Goal: Task Accomplishment & Management: Use online tool/utility

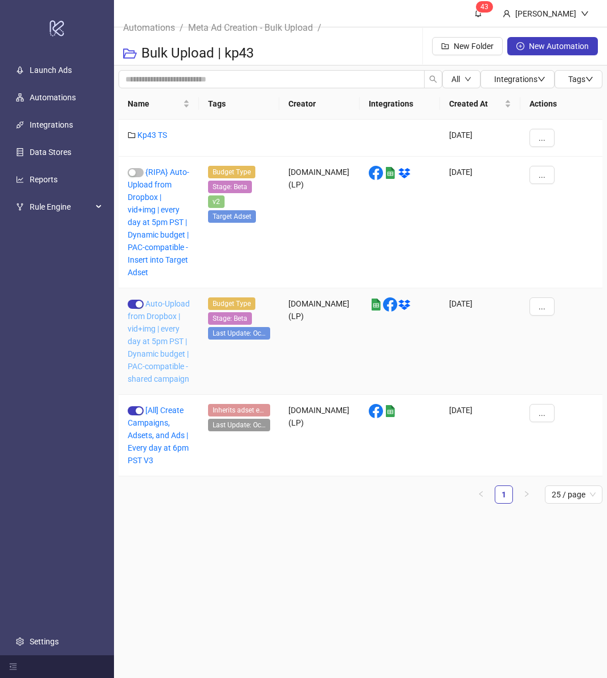
click at [169, 355] on link "Auto-Upload from Dropbox | vid+img | every day at 5pm PST | Dynamic budget | PA…" at bounding box center [159, 341] width 62 height 84
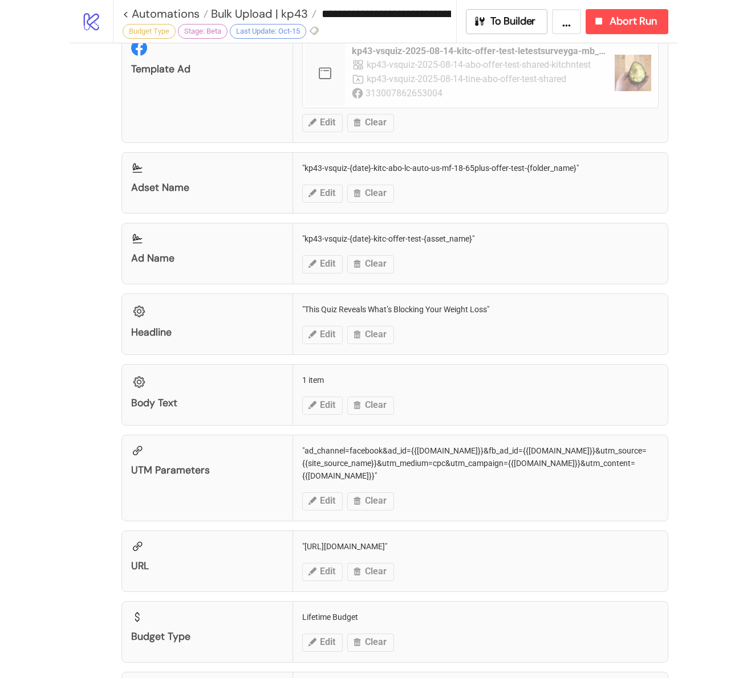
scroll to position [1015, 0]
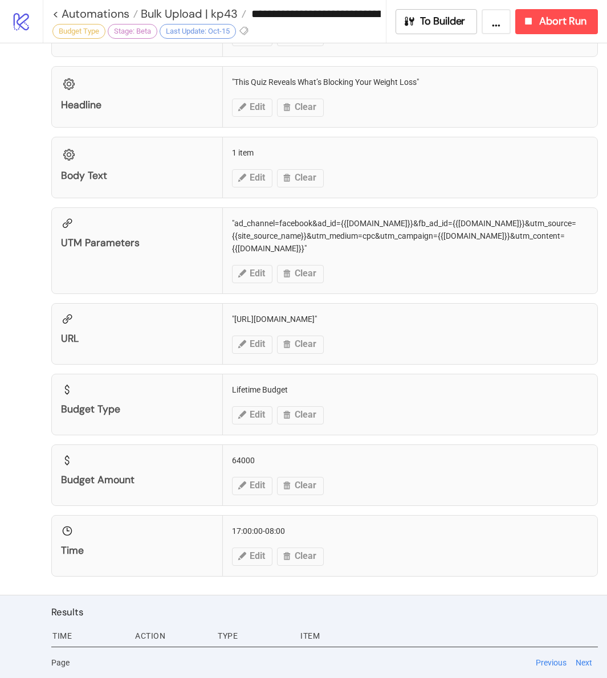
click at [493, 29] on button "..." at bounding box center [496, 21] width 29 height 25
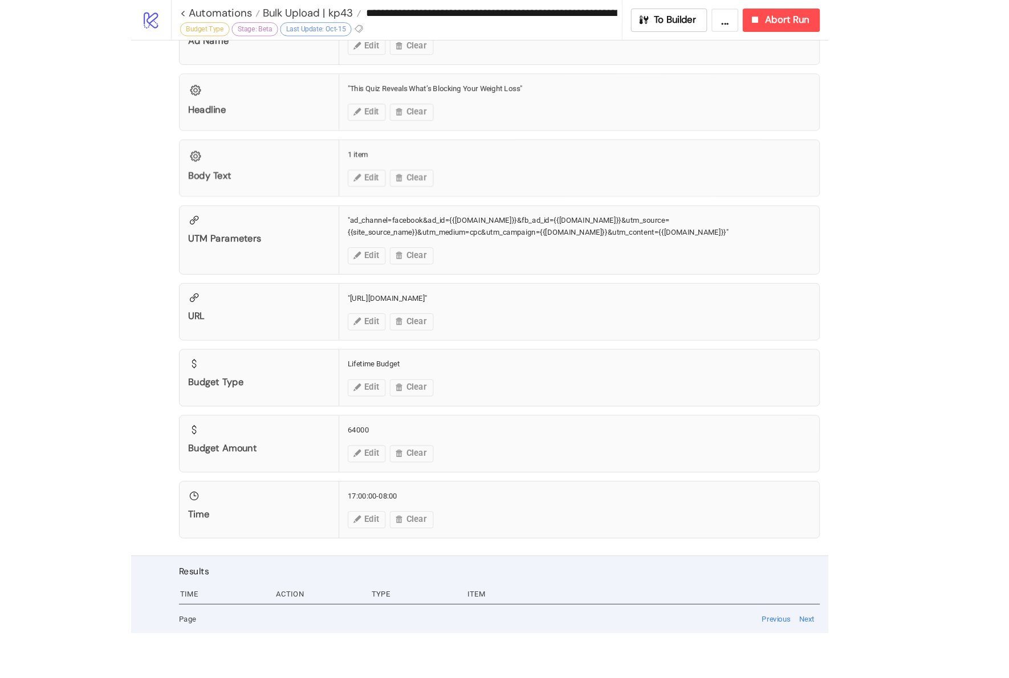
scroll to position [0, 0]
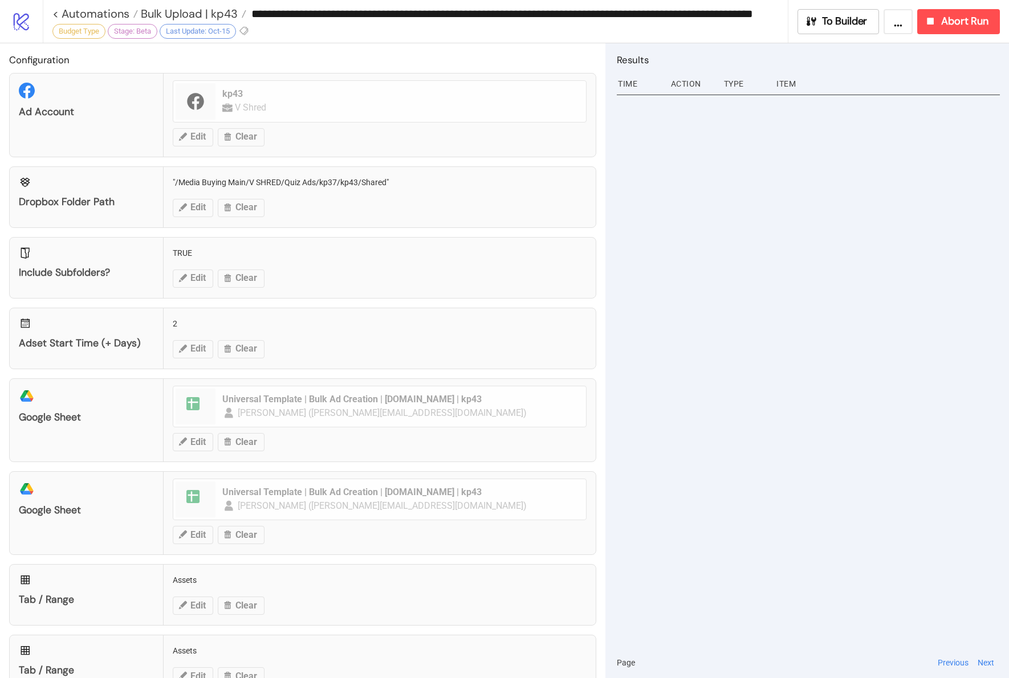
click at [607, 190] on div at bounding box center [808, 369] width 383 height 556
click at [607, 22] on button "..." at bounding box center [898, 21] width 29 height 25
click at [607, 82] on div "Action" at bounding box center [692, 84] width 45 height 22
click at [607, 28] on button "Abort Run" at bounding box center [958, 21] width 83 height 25
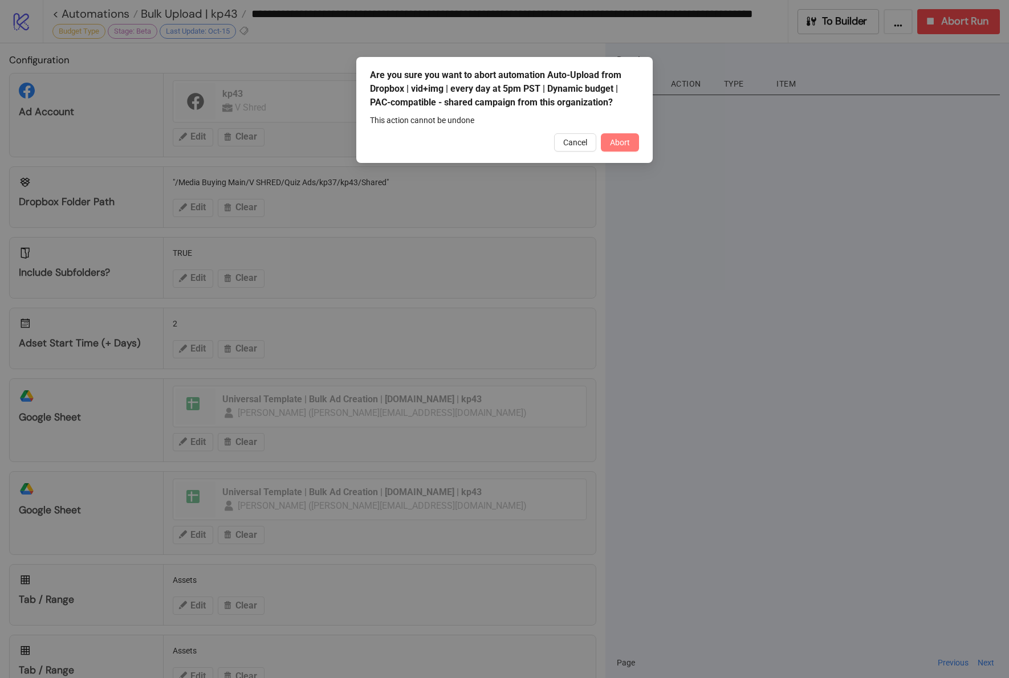
click at [607, 145] on span "Abort" at bounding box center [620, 142] width 20 height 9
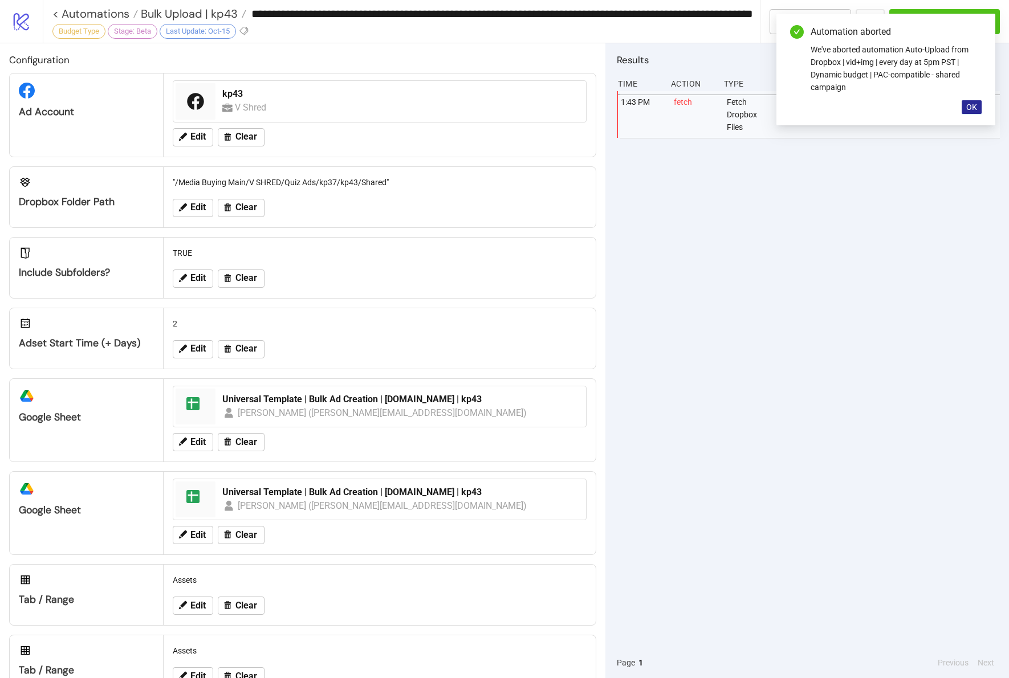
click at [607, 103] on span "OK" at bounding box center [971, 107] width 11 height 9
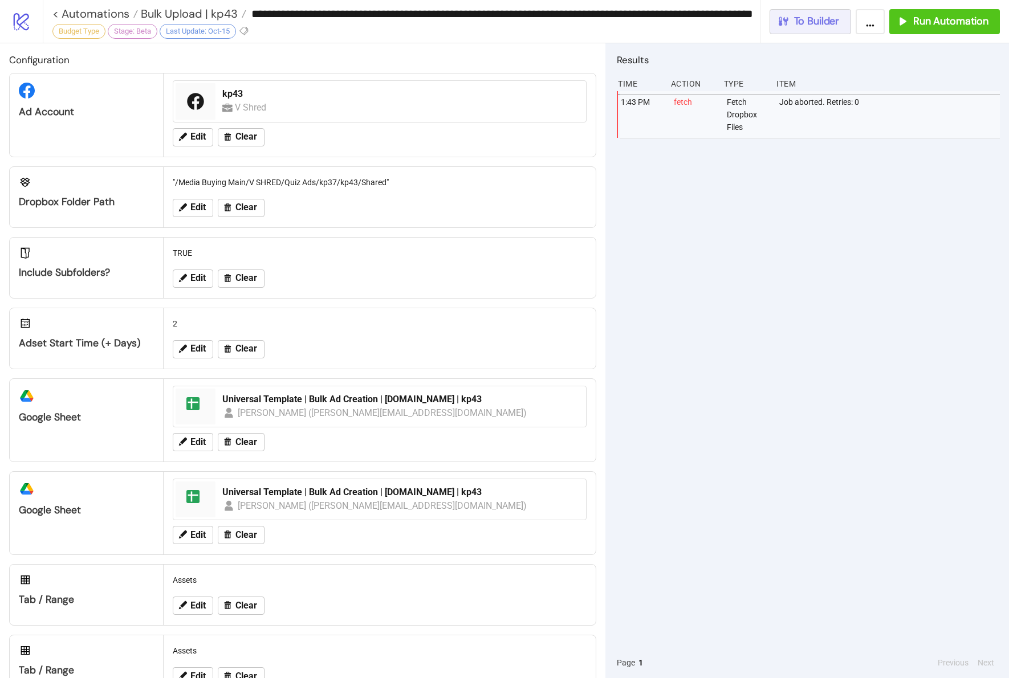
click at [607, 29] on button "To Builder" at bounding box center [811, 21] width 82 height 25
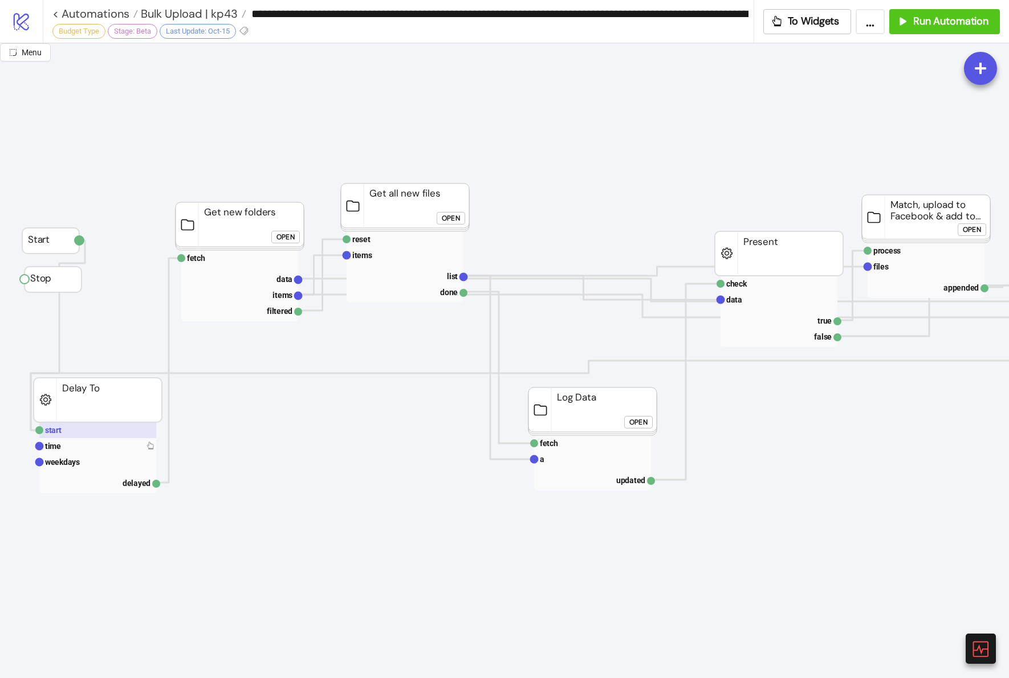
click at [71, 423] on rect at bounding box center [97, 430] width 117 height 16
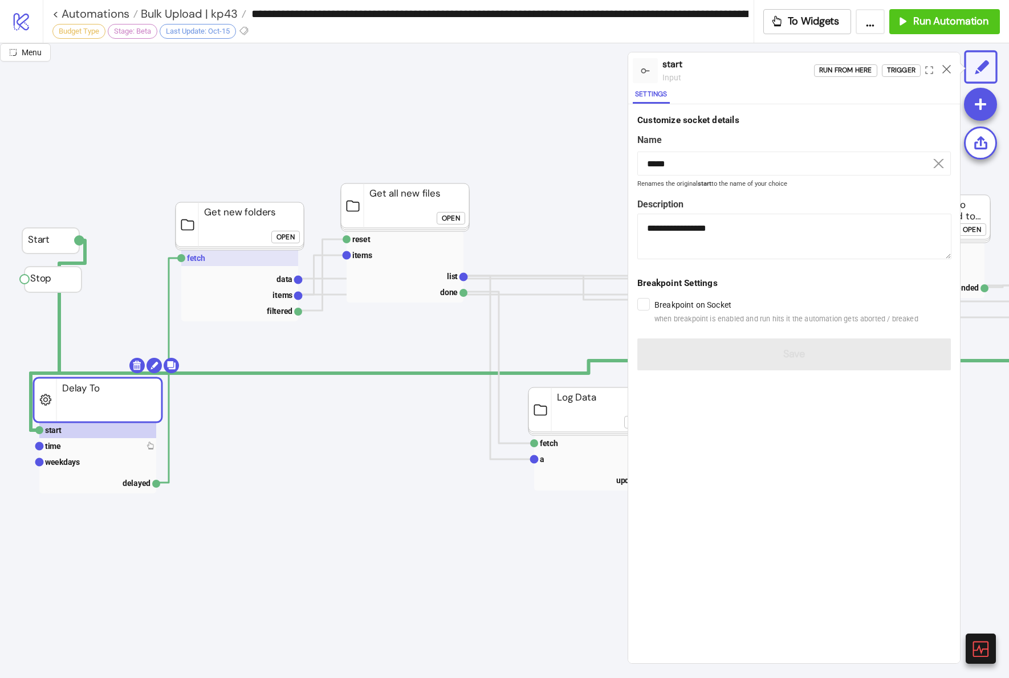
click at [198, 263] on rect at bounding box center [239, 258] width 117 height 16
type input "*****"
type textarea "**********"
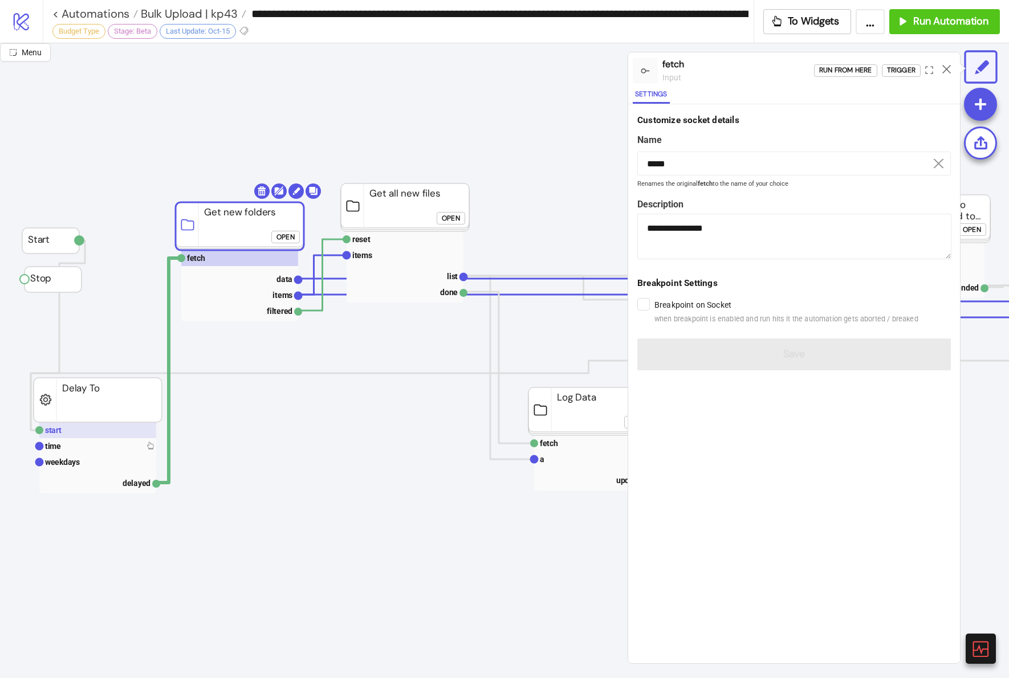
click at [87, 430] on rect at bounding box center [97, 430] width 117 height 16
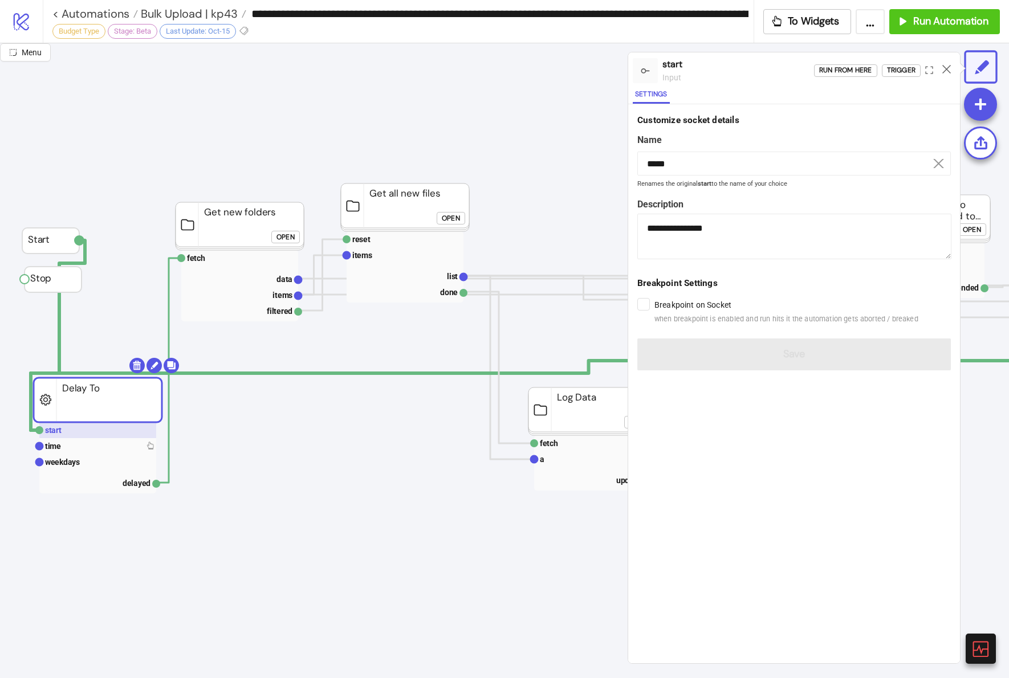
type input "*****"
type textarea "**********"
click at [190, 262] on text "fetch" at bounding box center [196, 258] width 18 height 9
type input "*****"
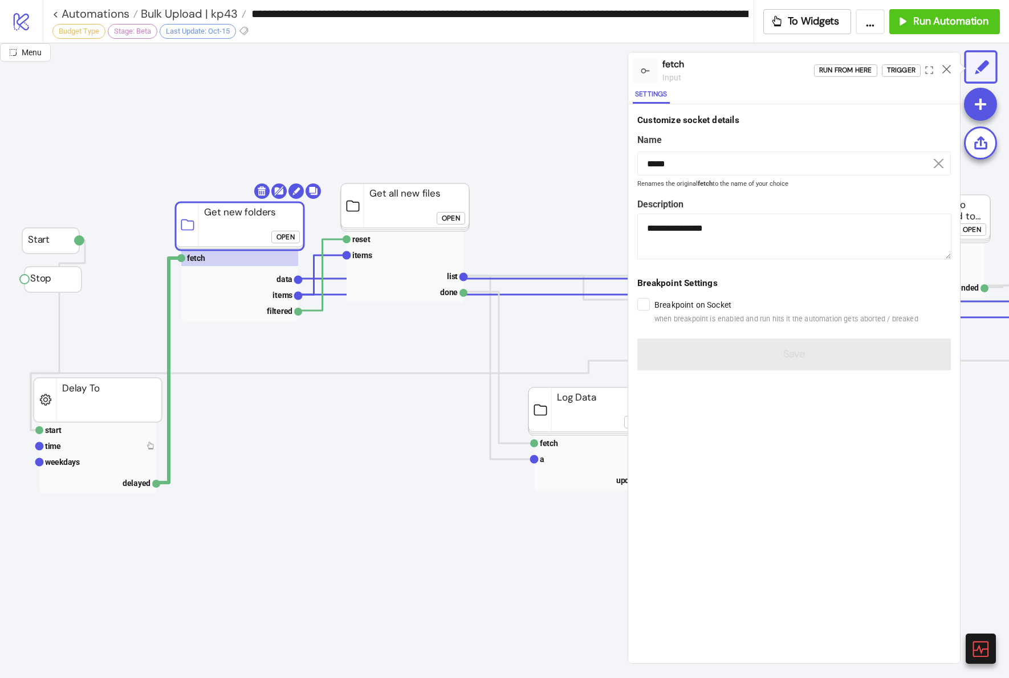
click div "Open"
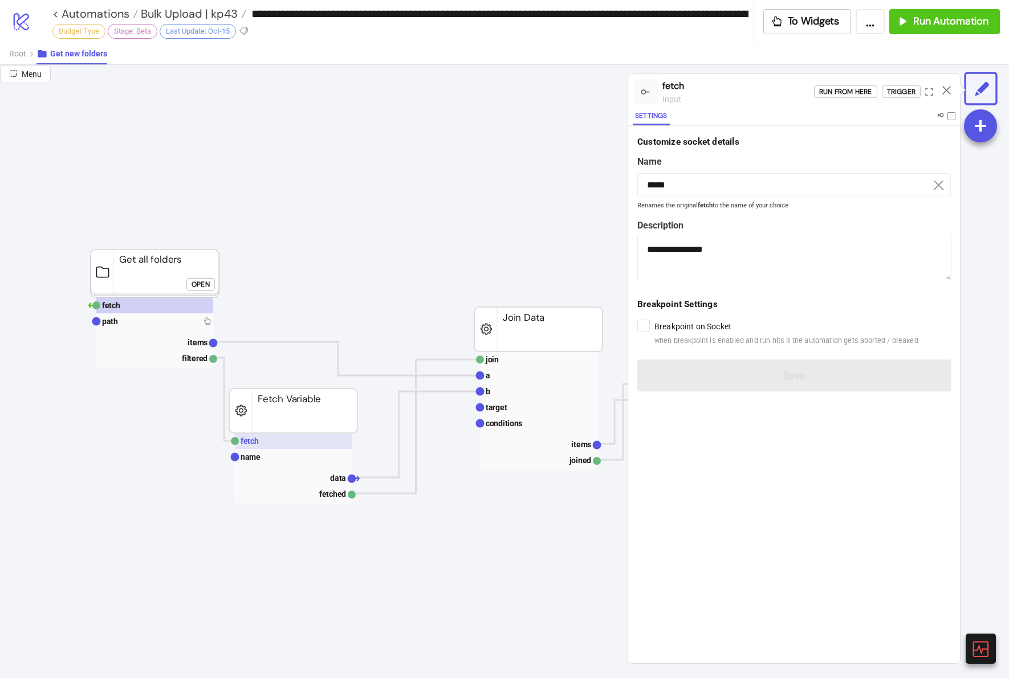
click at [252, 440] on text "fetch" at bounding box center [250, 441] width 18 height 9
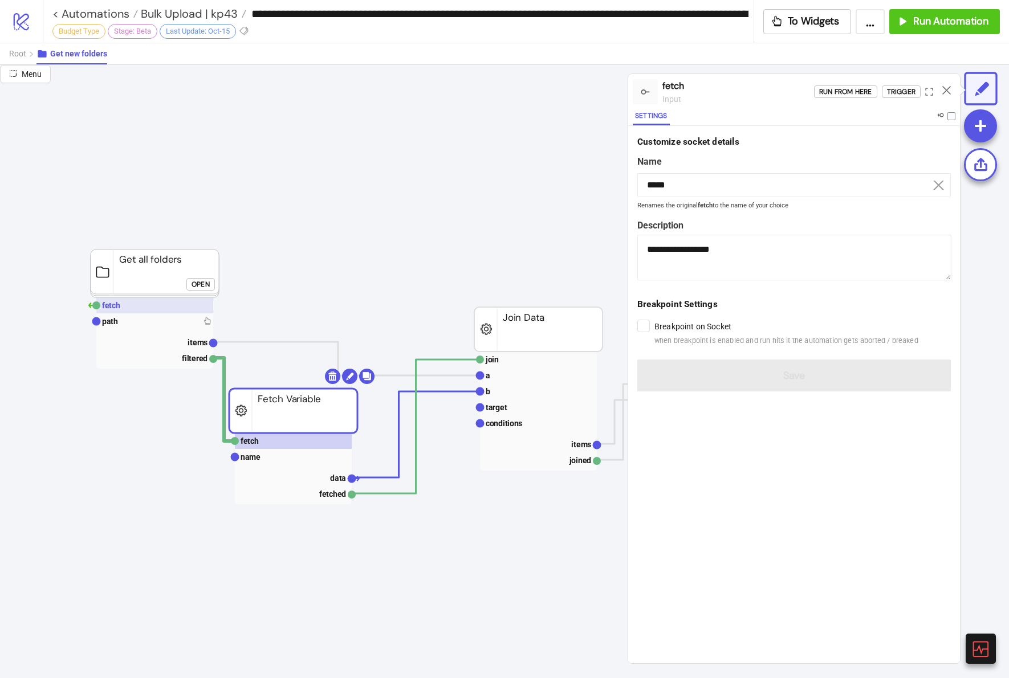
click at [152, 304] on rect at bounding box center [154, 306] width 117 height 16
type textarea "**********"
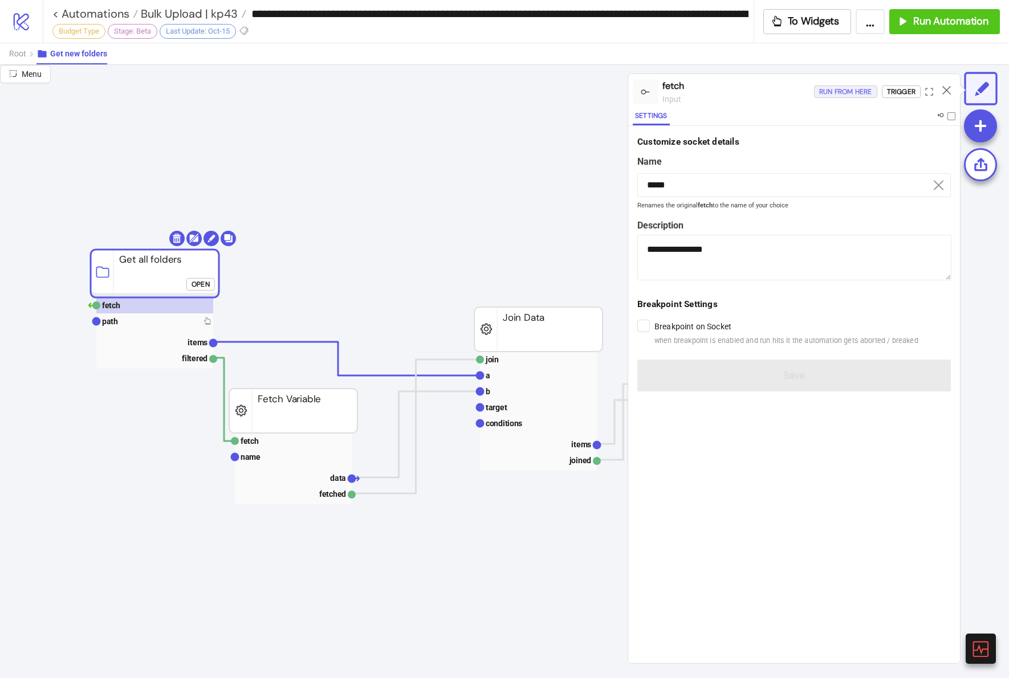
click at [607, 93] on div "Run from here" at bounding box center [845, 92] width 53 height 13
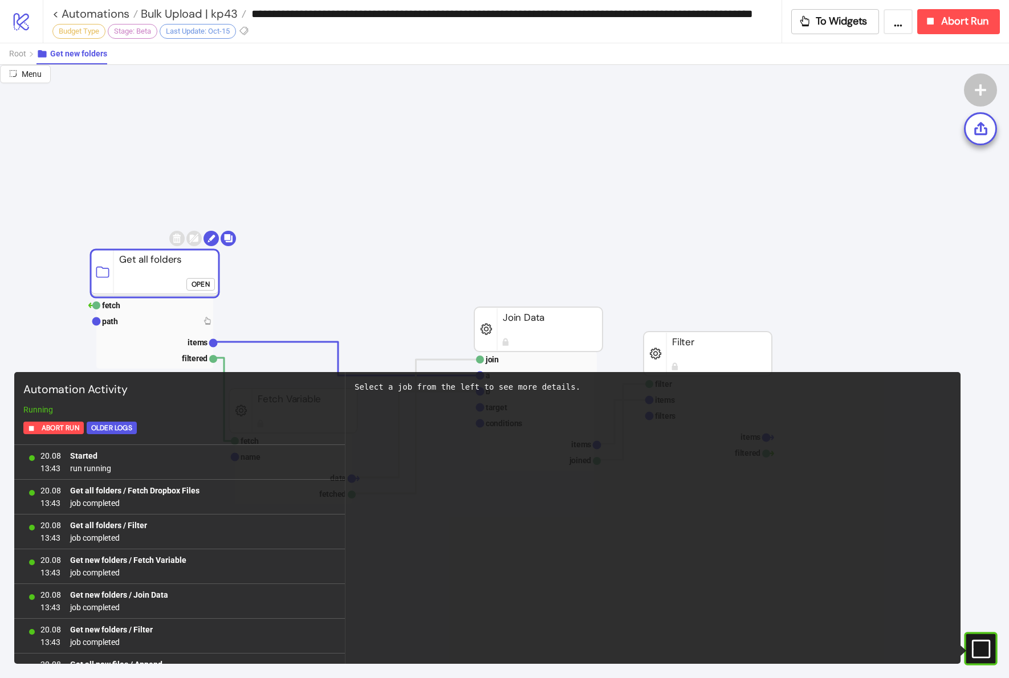
scroll to position [403, 0]
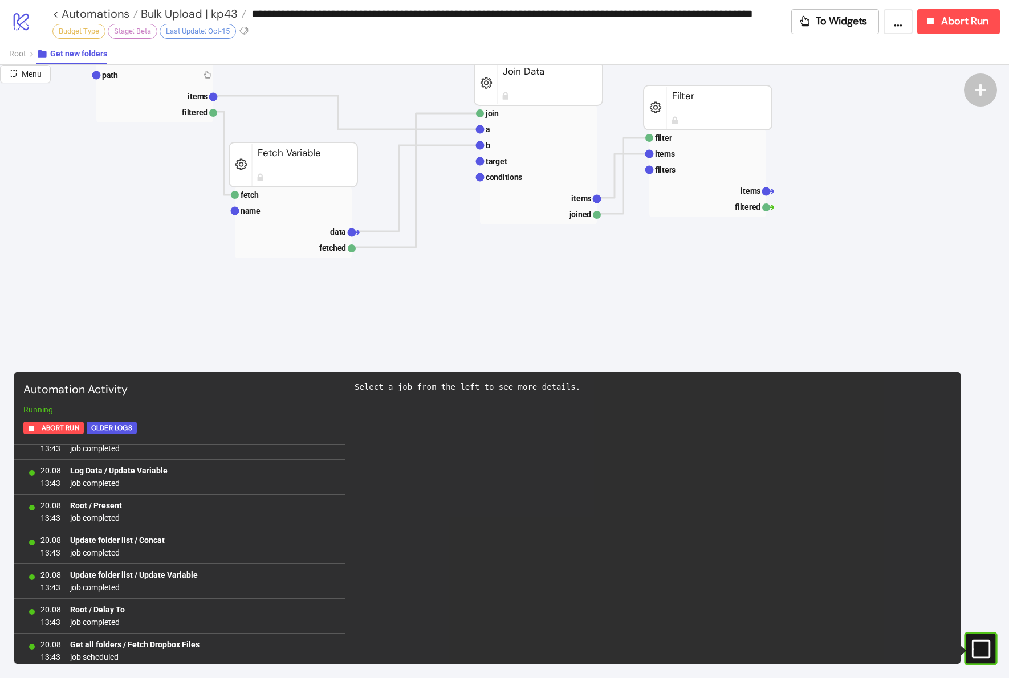
scroll to position [249, 0]
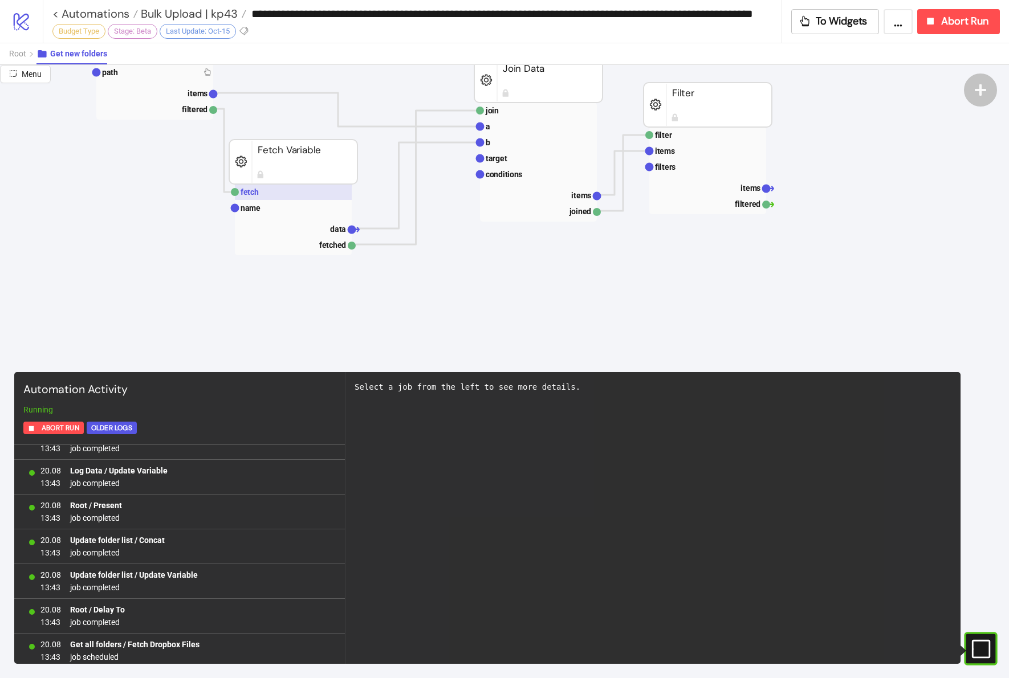
click at [246, 192] on text "fetch" at bounding box center [250, 192] width 18 height 9
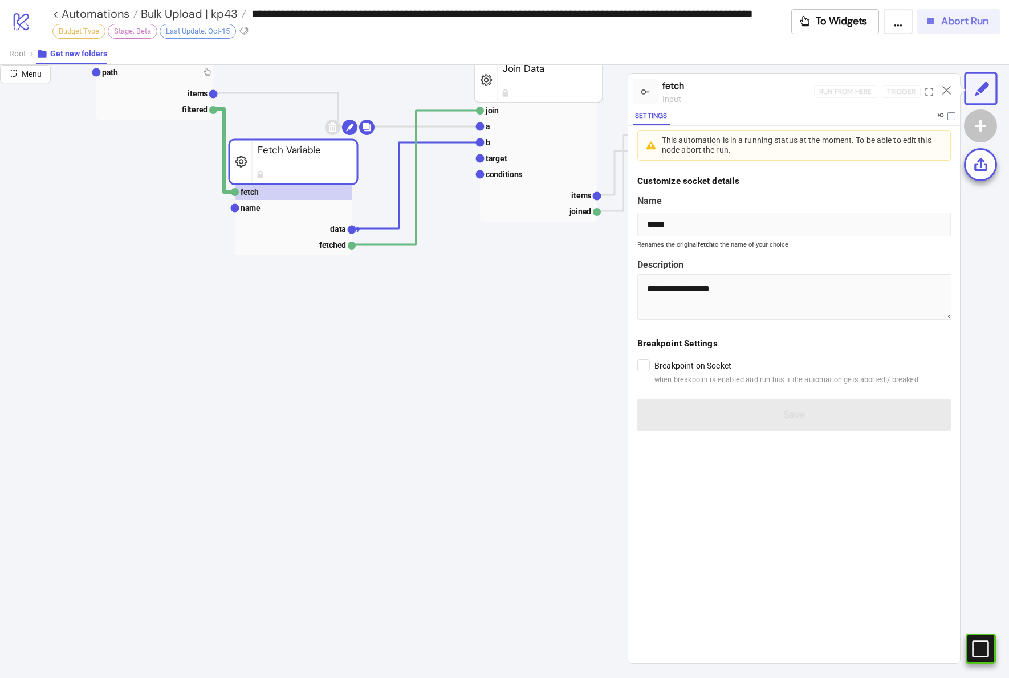
click at [607, 19] on span "Abort Run" at bounding box center [964, 21] width 47 height 13
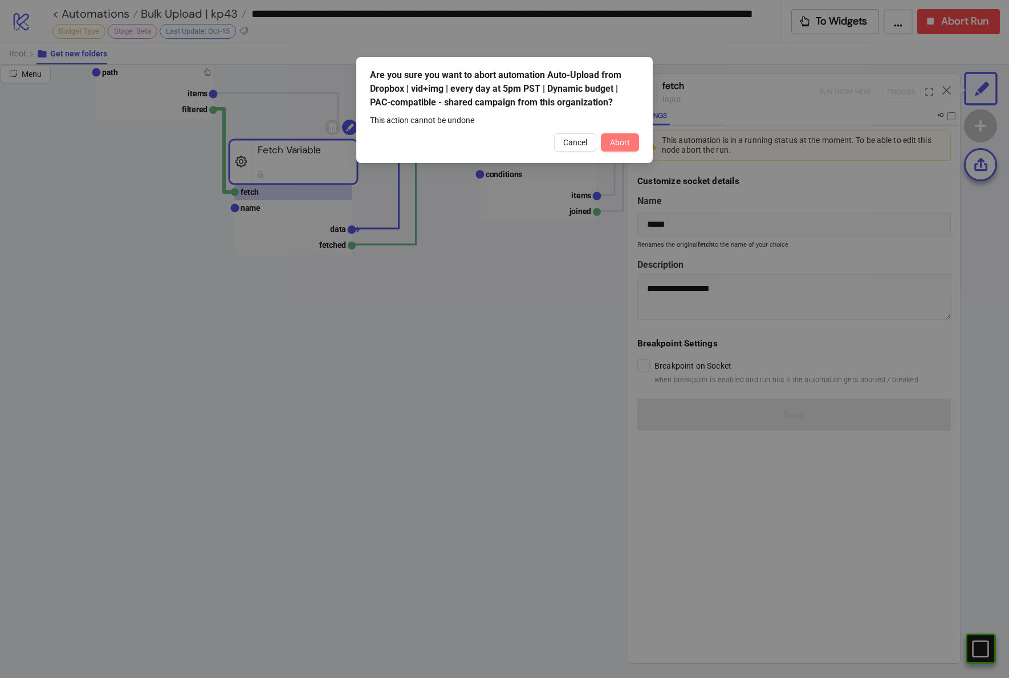
click at [607, 142] on span "Abort" at bounding box center [620, 142] width 20 height 9
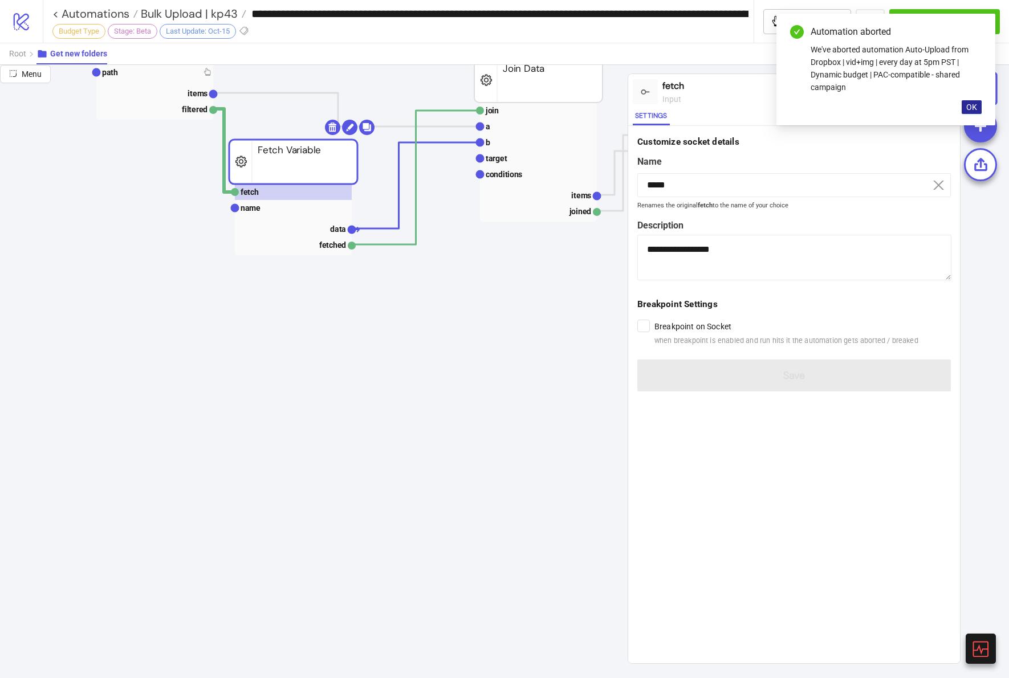
click at [607, 105] on span "OK" at bounding box center [971, 107] width 11 height 9
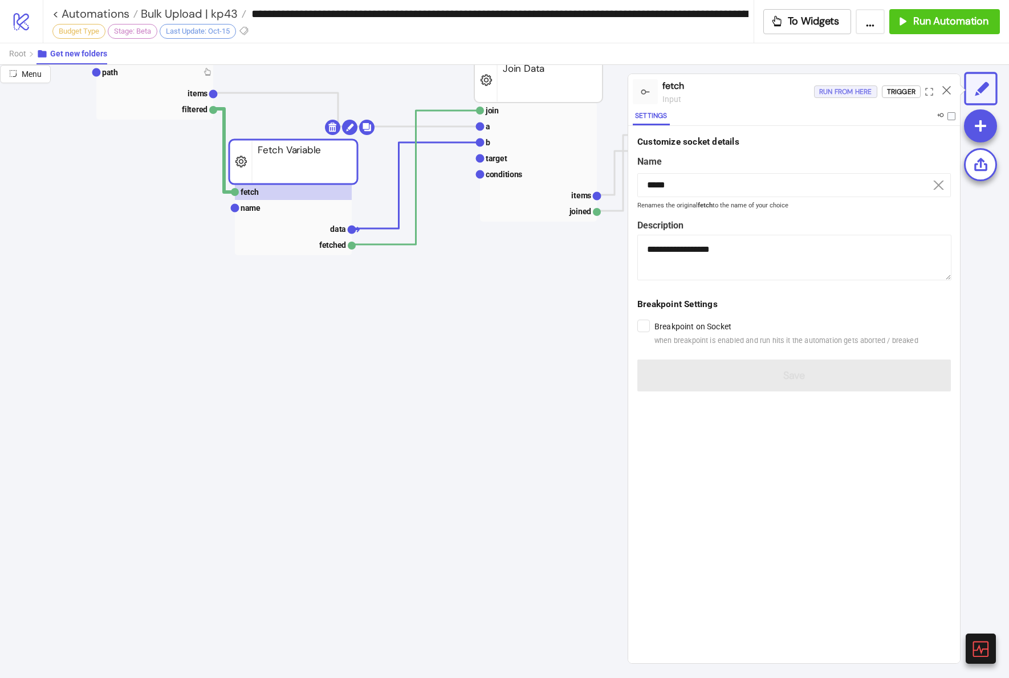
click at [607, 94] on div "Run from here" at bounding box center [845, 92] width 53 height 13
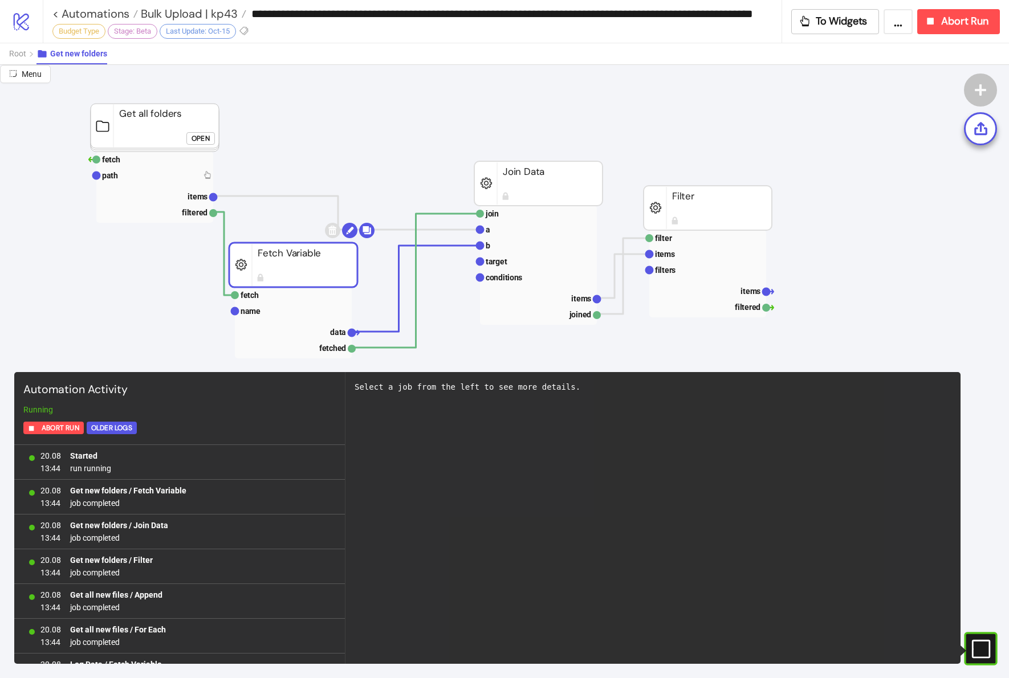
scroll to position [334, 0]
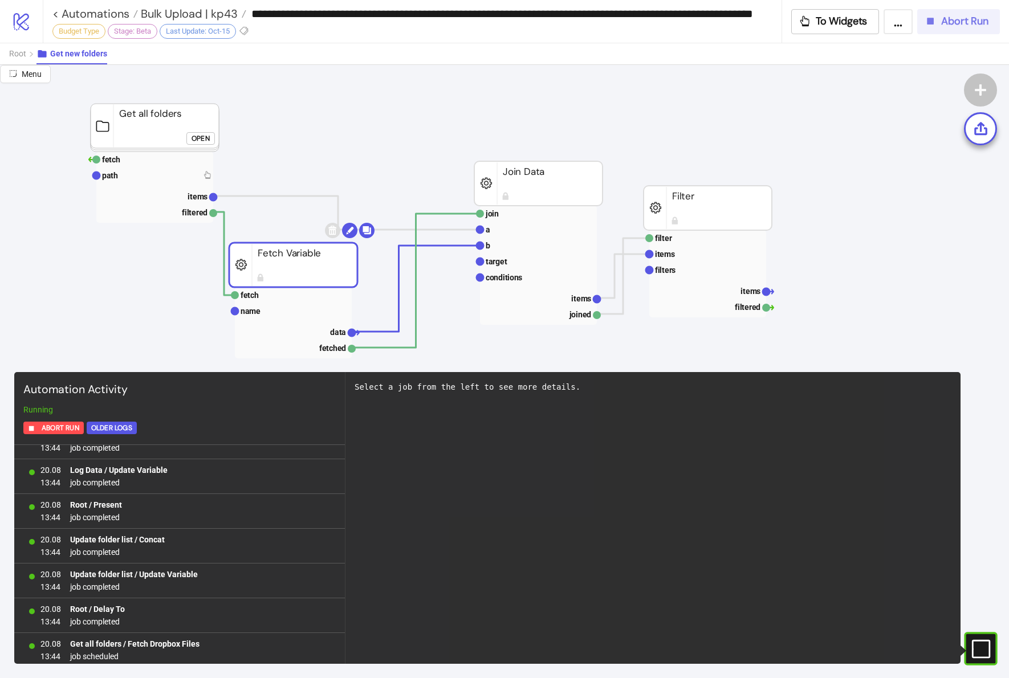
click at [607, 26] on span "Abort Run" at bounding box center [964, 21] width 47 height 13
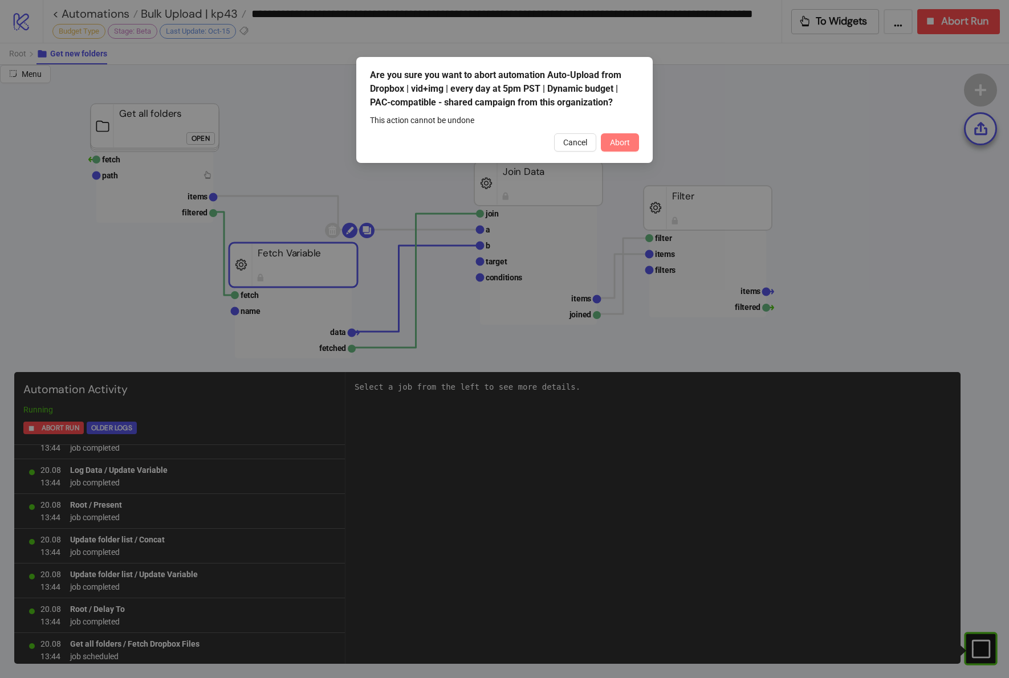
click at [607, 151] on button "Abort" at bounding box center [620, 142] width 38 height 18
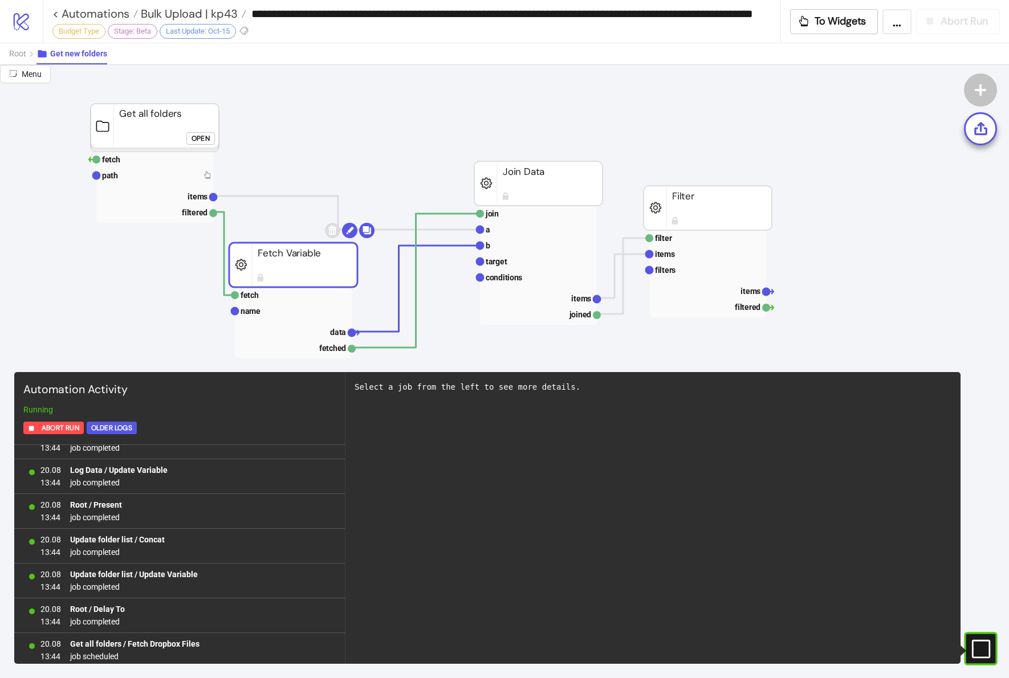
scroll to position [0, 0]
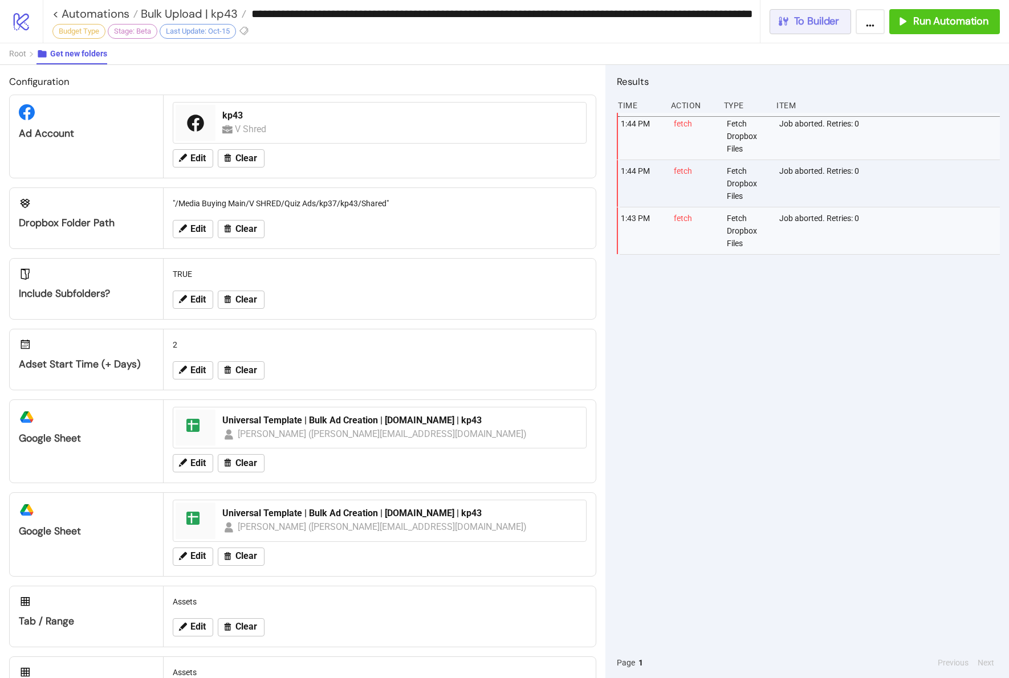
click at [607, 28] on button "To Builder" at bounding box center [811, 21] width 82 height 25
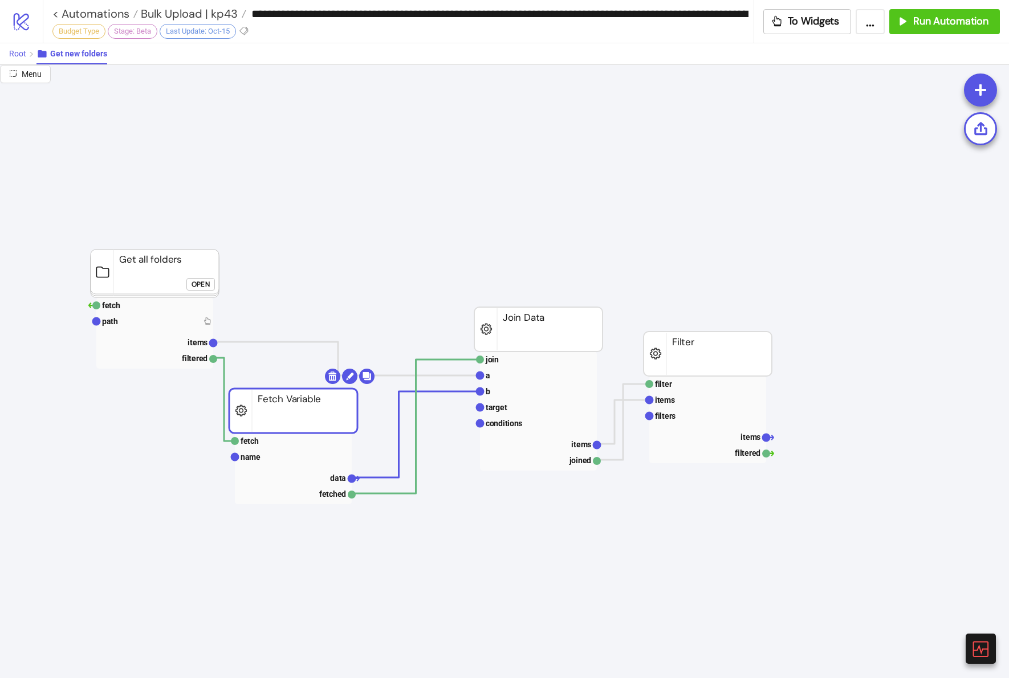
click at [15, 50] on span "Root" at bounding box center [17, 53] width 17 height 9
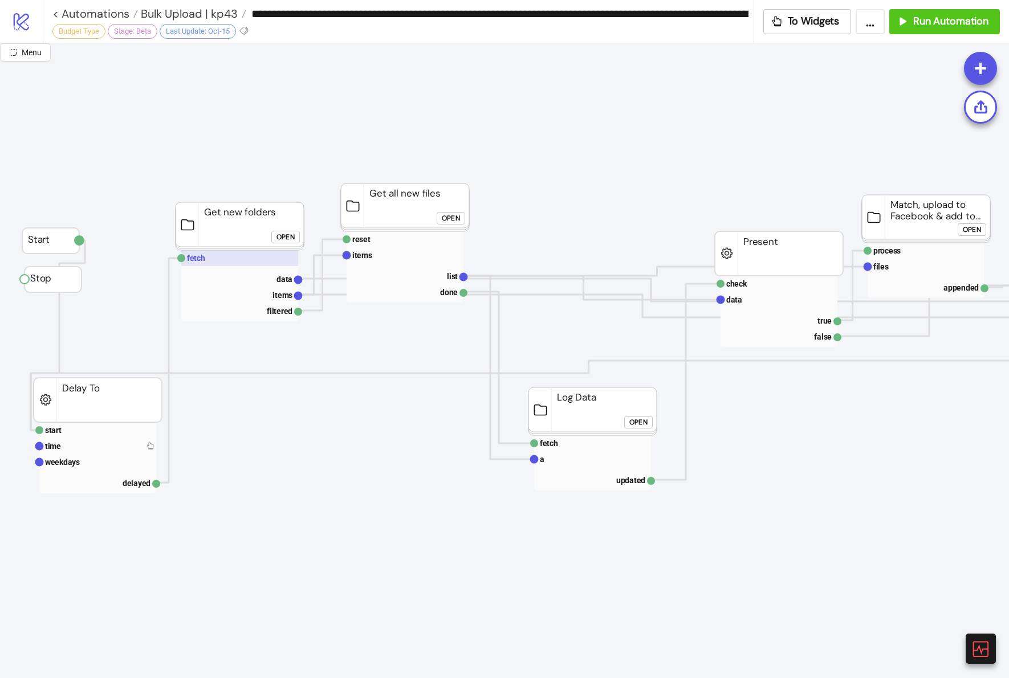
click at [214, 255] on rect at bounding box center [239, 258] width 117 height 16
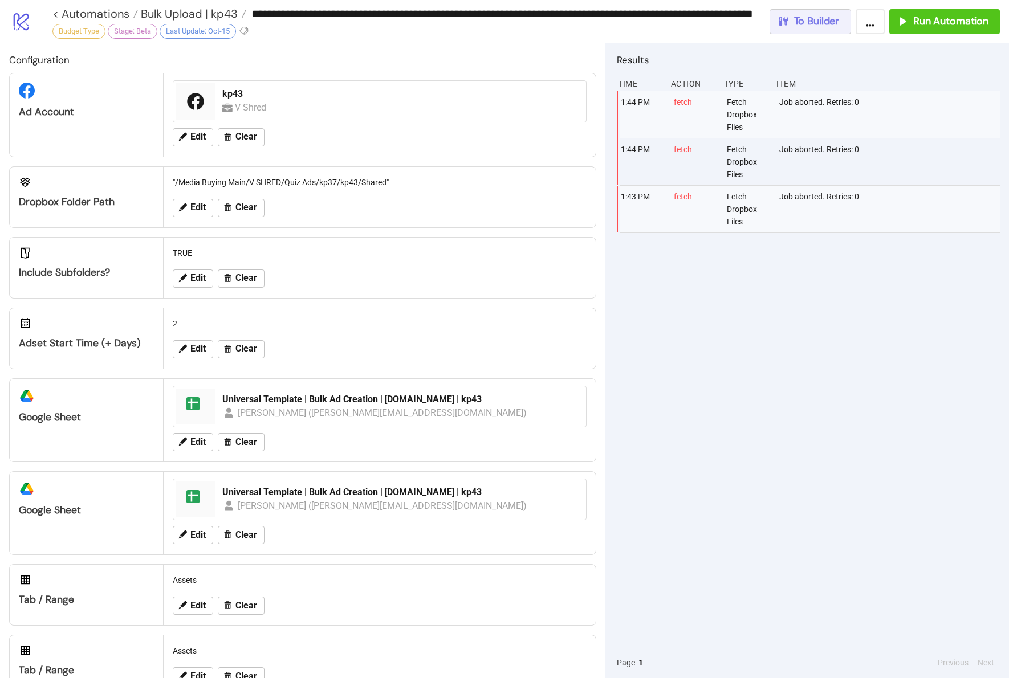
click at [607, 25] on span "To Builder" at bounding box center [817, 21] width 46 height 13
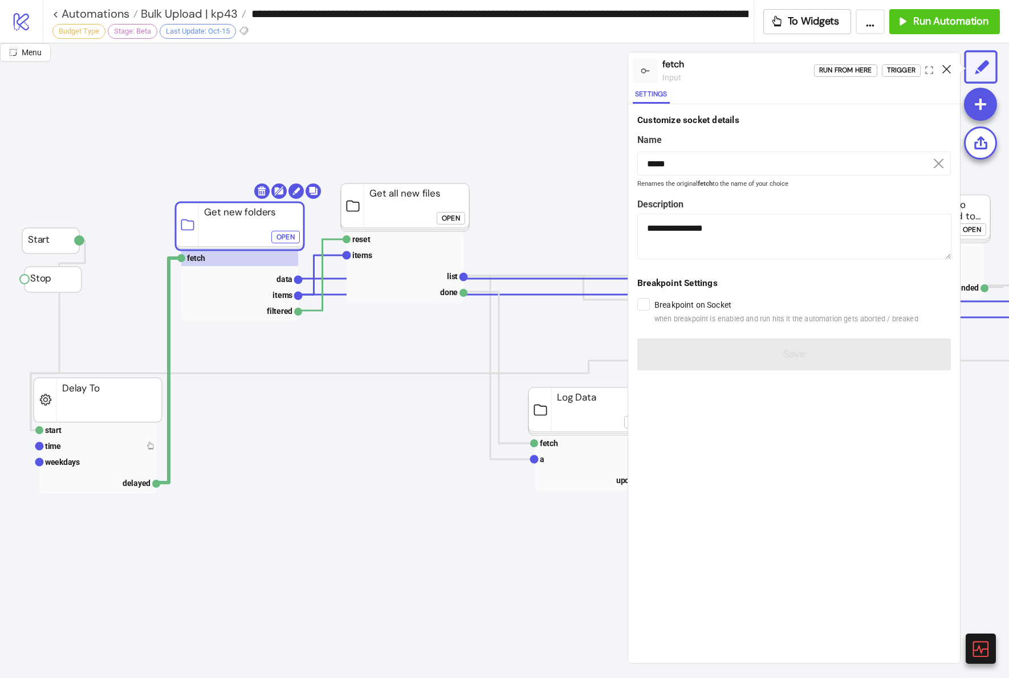
click at [607, 66] on icon at bounding box center [946, 69] width 9 height 9
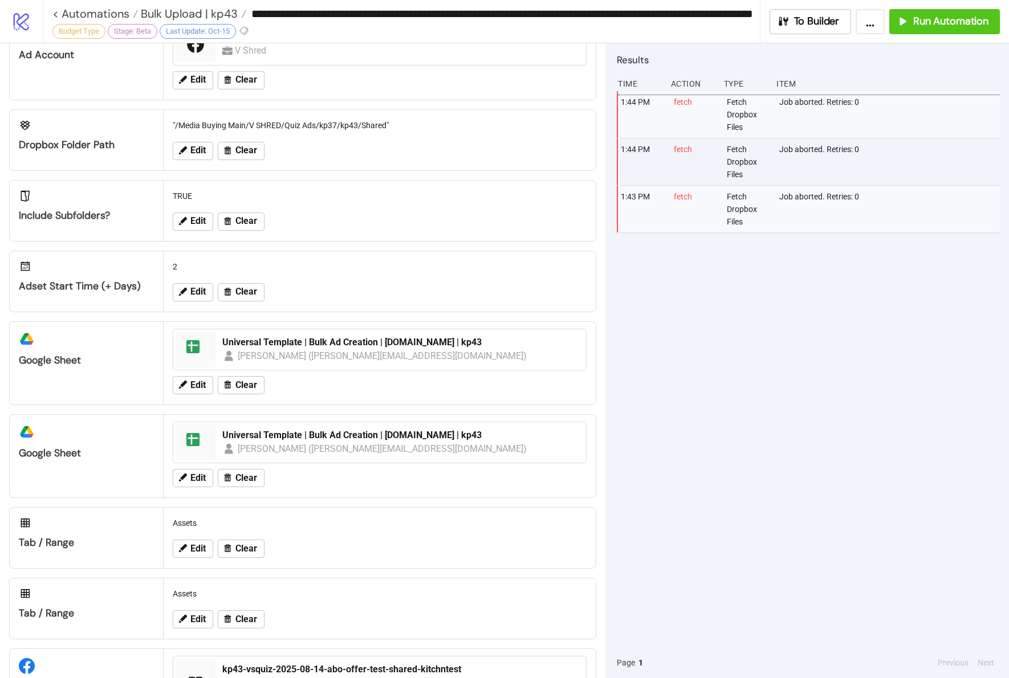
scroll to position [52, 0]
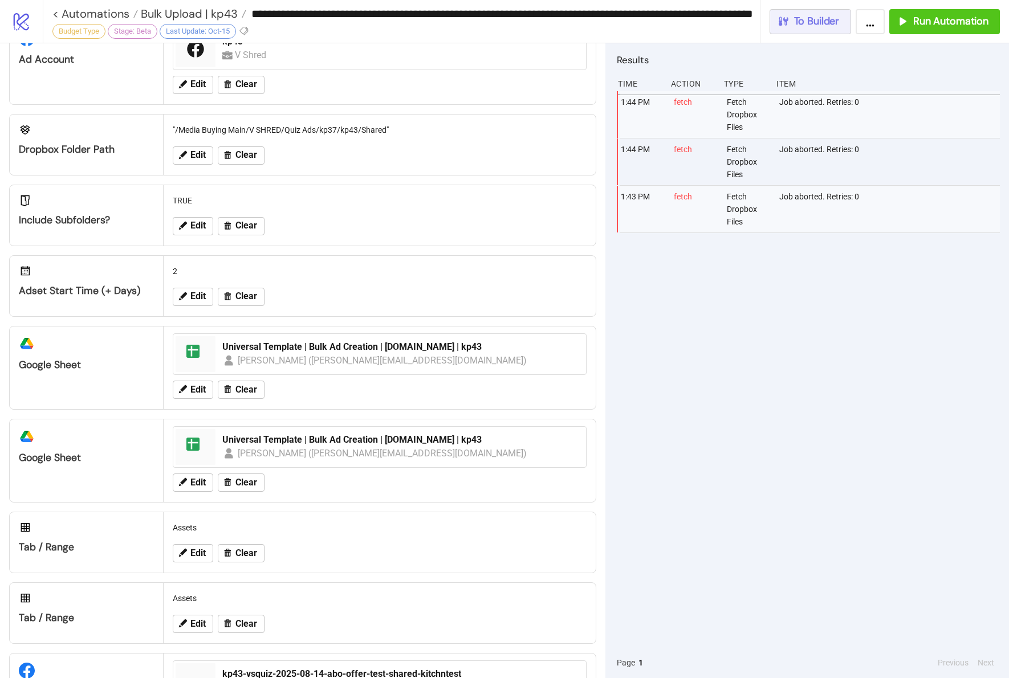
click at [607, 26] on span "To Builder" at bounding box center [817, 21] width 46 height 13
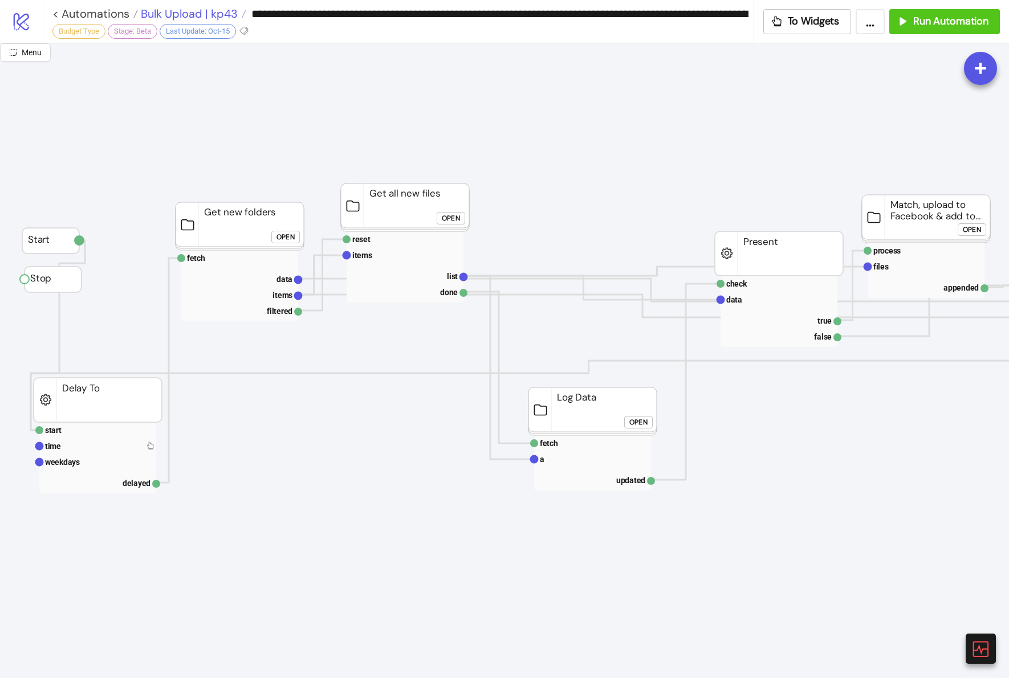
click at [213, 11] on span "Bulk Upload | kp43" at bounding box center [188, 13] width 100 height 15
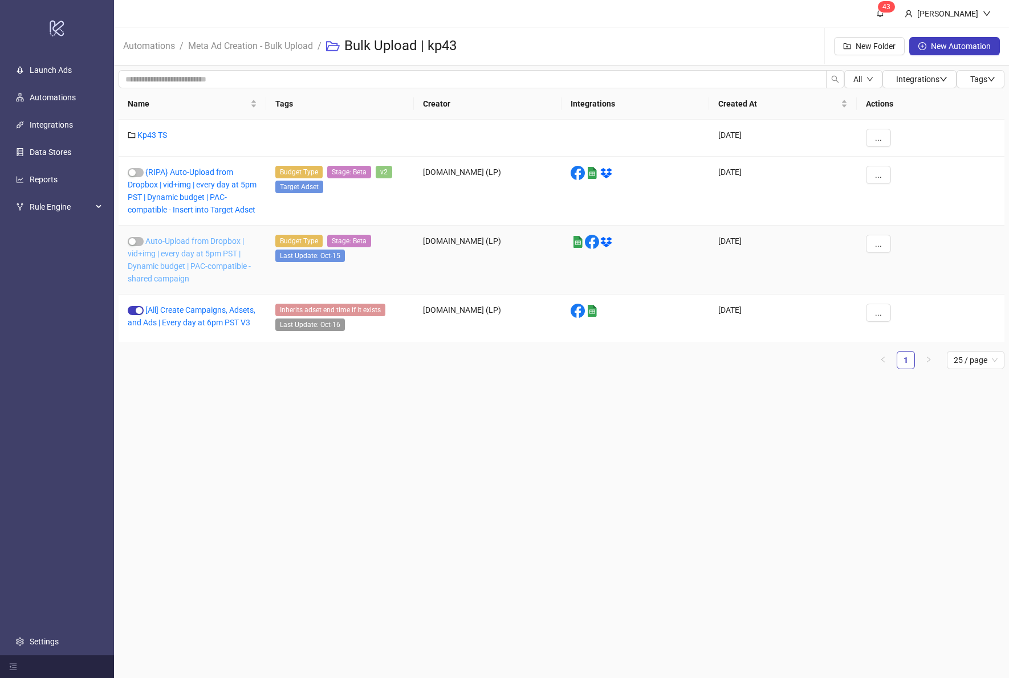
click at [223, 263] on link "Auto-Upload from Dropbox | vid+img | every day at 5pm PST | Dynamic budget | PA…" at bounding box center [189, 260] width 123 height 47
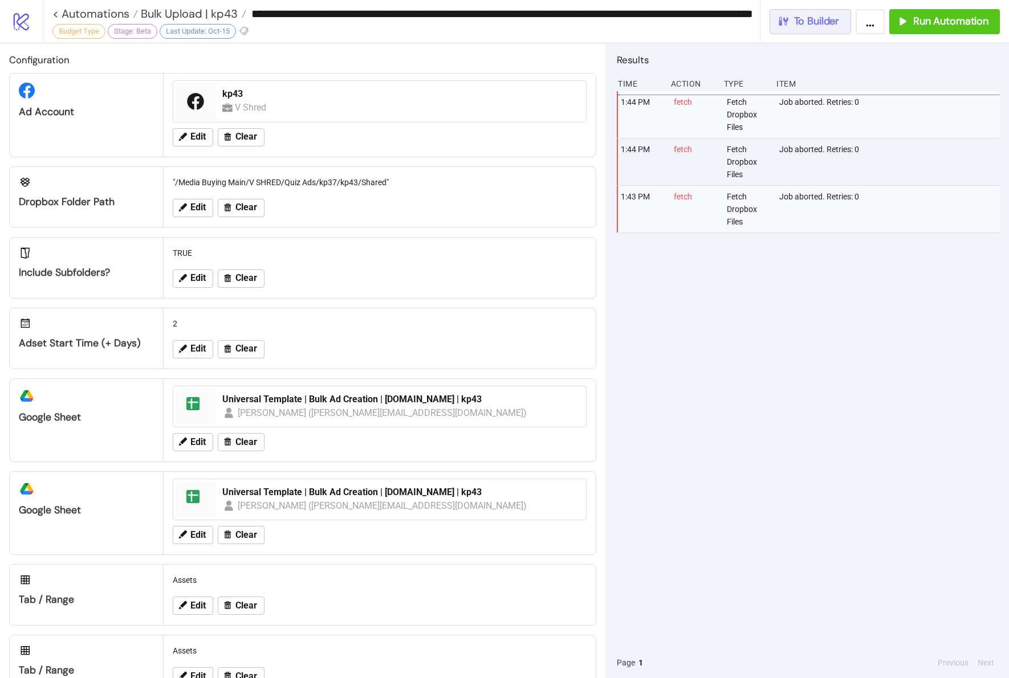
click at [607, 25] on span "To Builder" at bounding box center [817, 21] width 46 height 13
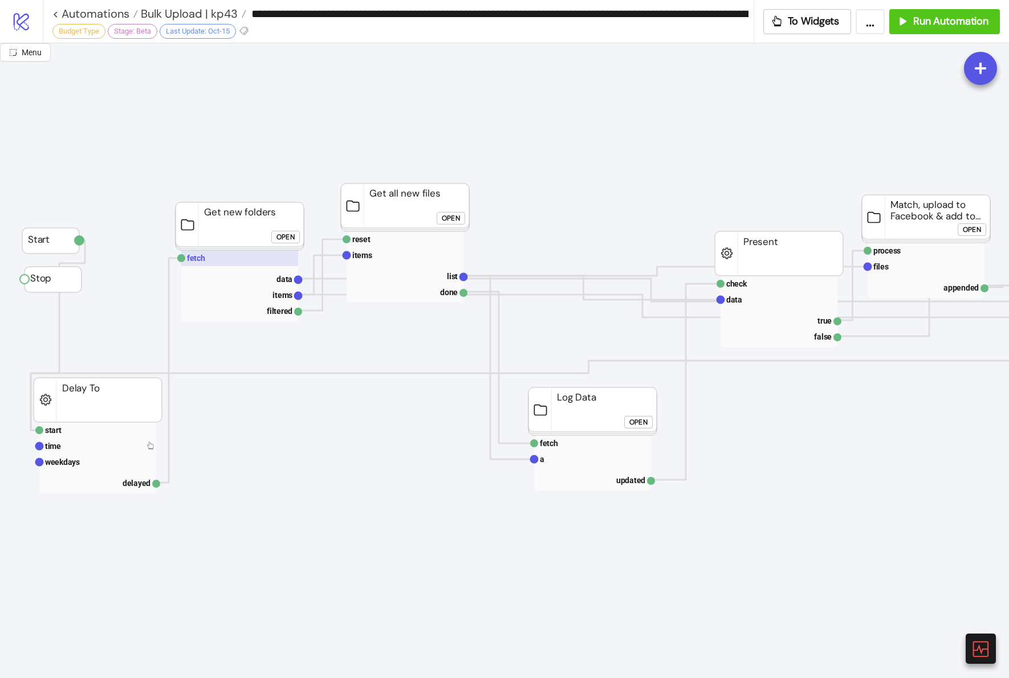
click at [202, 257] on text "fetch" at bounding box center [196, 258] width 18 height 9
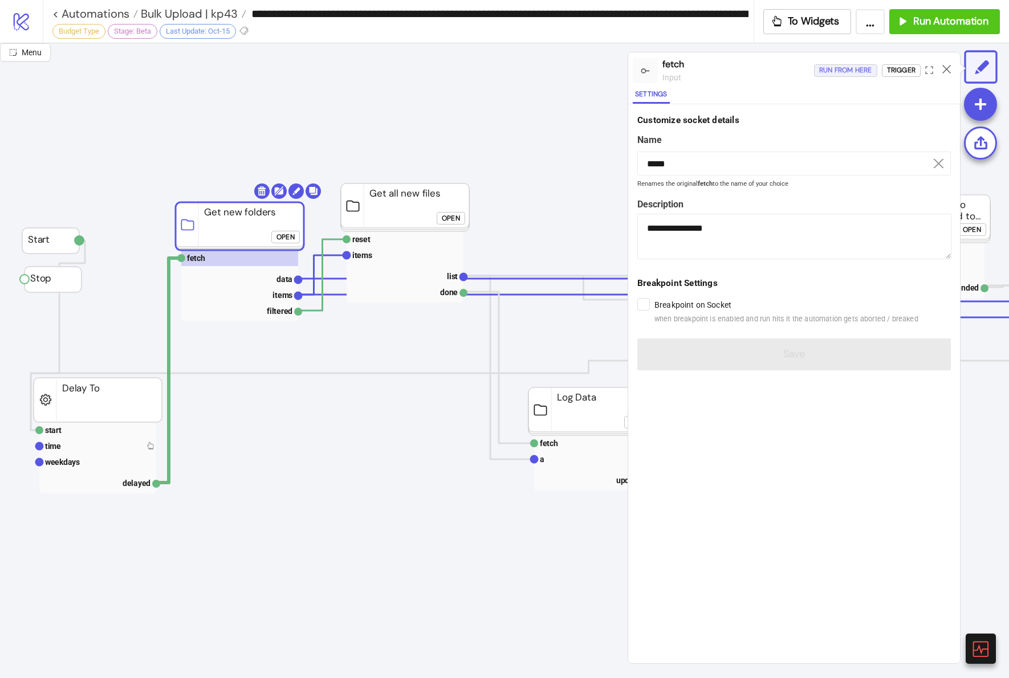
click at [607, 69] on div "Run from here" at bounding box center [845, 70] width 53 height 13
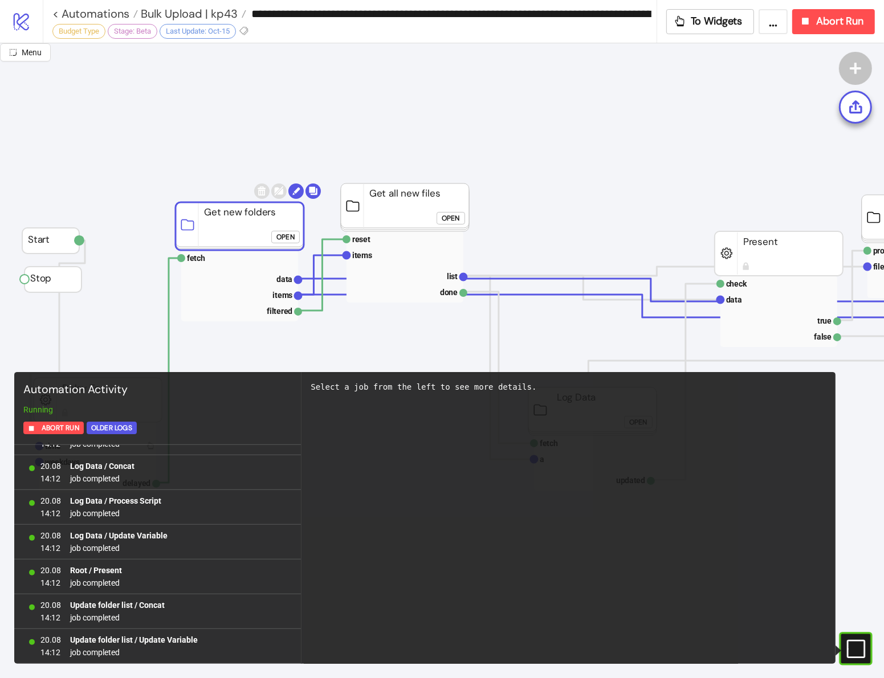
scroll to position [230, 0]
